Goal: Information Seeking & Learning: Understand process/instructions

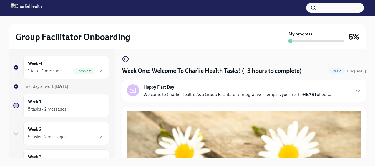
scroll to position [5, 0]
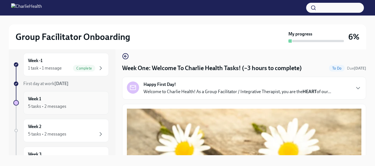
click at [58, 105] on div "5 tasks • 2 messages" at bounding box center [47, 106] width 38 height 6
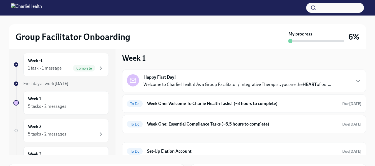
scroll to position [2, 0]
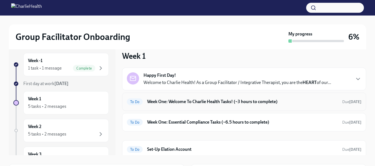
click at [226, 101] on h6 "Week One: Welcome To Charlie Health Tasks! (~3 hours to complete)" at bounding box center [242, 102] width 191 height 6
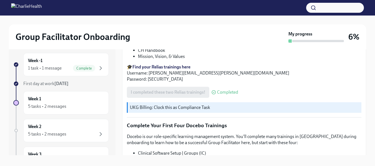
scroll to position [789, 0]
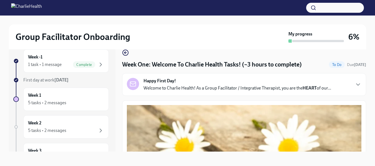
scroll to position [10, 0]
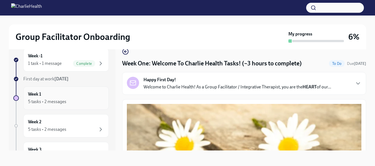
click at [37, 97] on div "Week 1 5 tasks • 2 messages" at bounding box center [66, 98] width 76 height 14
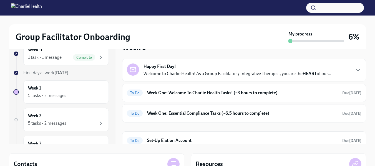
scroll to position [14, 0]
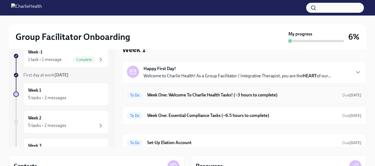
click at [218, 94] on h6 "Week One: Welcome To Charlie Health Tasks! (~3 hours to complete)" at bounding box center [242, 95] width 191 height 6
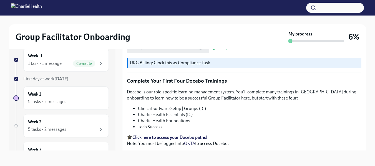
scroll to position [754, 0]
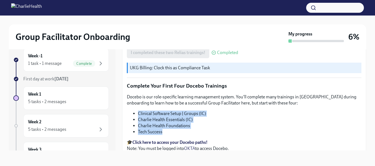
drag, startPoint x: 129, startPoint y: 101, endPoint x: 175, endPoint y: 121, distance: 49.8
click at [175, 121] on div "Docebo is our role-specific learning management system. You'll complete many tr…" at bounding box center [244, 123] width 234 height 58
copy ul "Clinical Software Setup | Groups (IC) Charlie Health Essentials (IC) Charlie He…"
